Goal: Navigation & Orientation: Find specific page/section

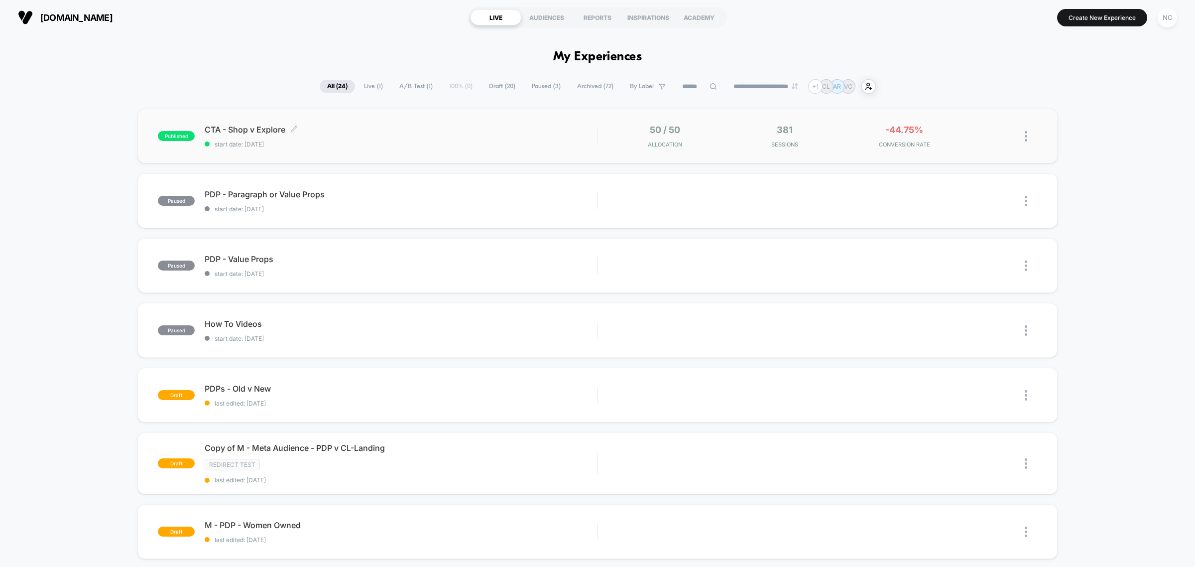
click at [342, 137] on div "CTA - Shop v Explore Click to edit experience details Click to edit experience …" at bounding box center [401, 136] width 392 height 23
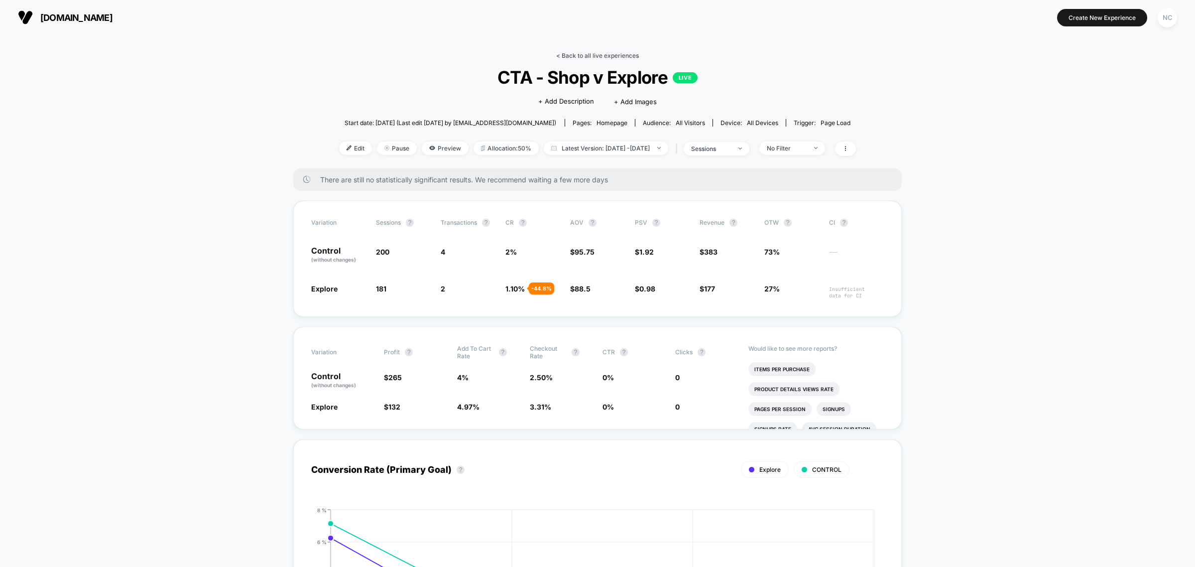
click at [576, 55] on link "< Back to all live experiences" at bounding box center [597, 55] width 83 height 7
